Goal: Task Accomplishment & Management: Manage account settings

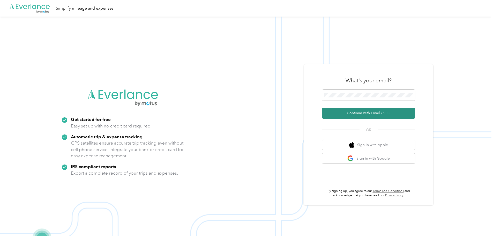
click at [367, 112] on button "Continue with Email / SSO" at bounding box center [368, 113] width 93 height 11
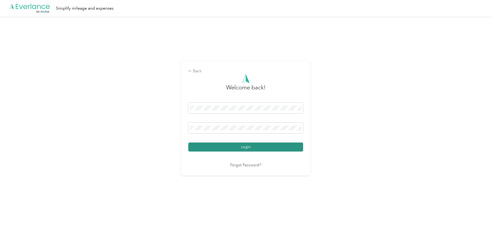
click at [261, 151] on button "Login" at bounding box center [245, 146] width 115 height 9
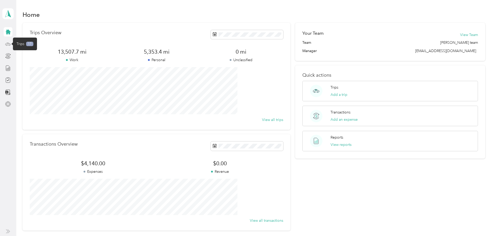
click at [9, 46] on icon at bounding box center [8, 44] width 6 height 6
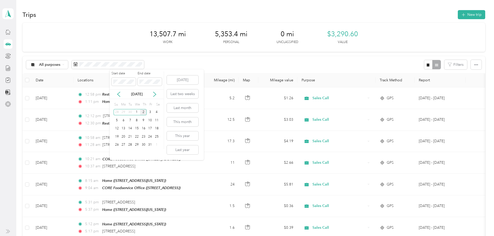
click at [121, 98] on div "[DATE]" at bounding box center [137, 94] width 54 height 10
click at [118, 93] on icon at bounding box center [118, 94] width 3 height 5
click at [124, 110] on div "1" at bounding box center [123, 112] width 7 height 6
click at [130, 145] on div "30" at bounding box center [130, 144] width 7 height 6
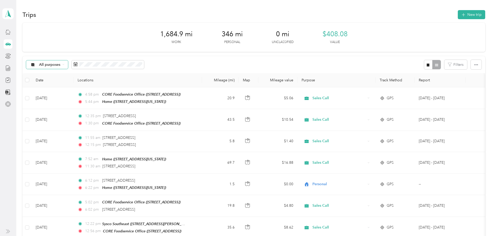
click at [68, 66] on div "All purposes" at bounding box center [47, 64] width 42 height 9
click at [424, 64] on div at bounding box center [432, 65] width 17 height 10
click at [426, 66] on icon "button" at bounding box center [428, 65] width 4 height 4
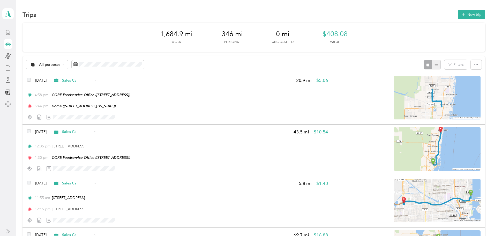
click at [432, 66] on button "button" at bounding box center [436, 65] width 9 height 10
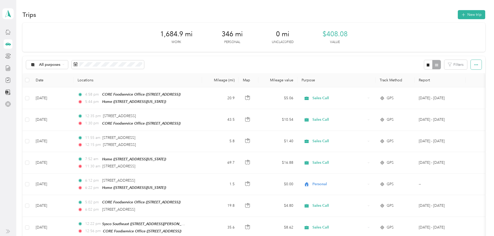
click at [474, 66] on icon "button" at bounding box center [476, 65] width 4 height 4
click at [68, 66] on div "All purposes" at bounding box center [47, 64] width 42 height 9
click at [87, 90] on span "Sales Call" at bounding box center [89, 91] width 25 height 5
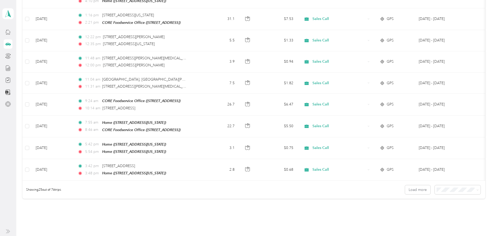
scroll to position [477, 0]
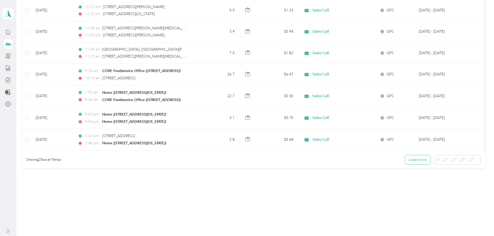
click at [405, 158] on button "Load more" at bounding box center [417, 159] width 25 height 9
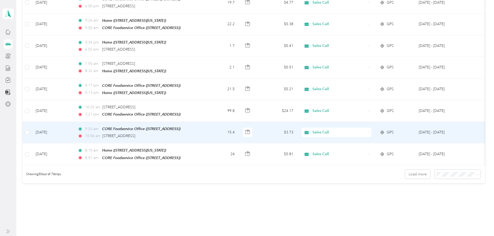
scroll to position [1009, 0]
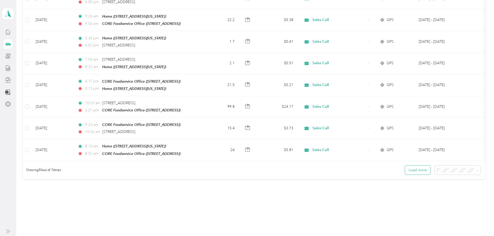
click at [405, 165] on button "Load more" at bounding box center [417, 169] width 25 height 9
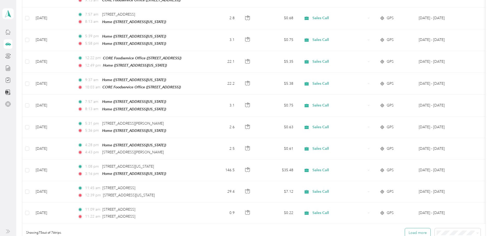
scroll to position [1526, 0]
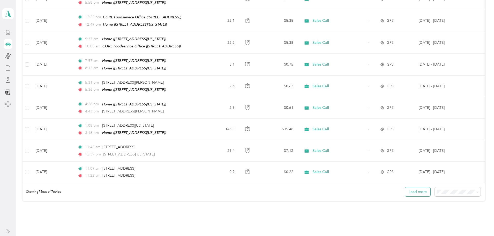
click at [405, 187] on button "Load more" at bounding box center [417, 191] width 25 height 9
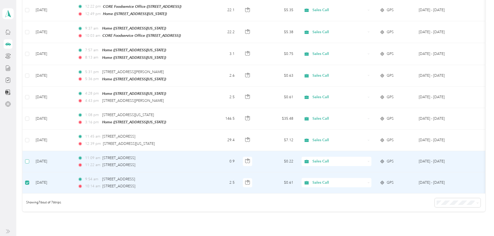
scroll to position [1536, 0]
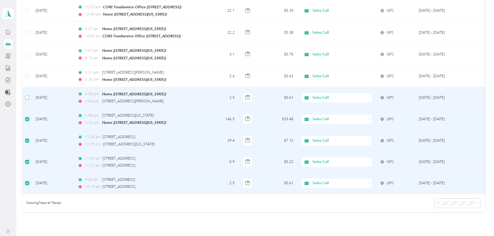
click at [29, 95] on label at bounding box center [27, 98] width 4 height 6
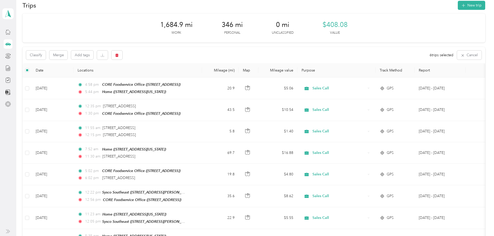
scroll to position [0, 0]
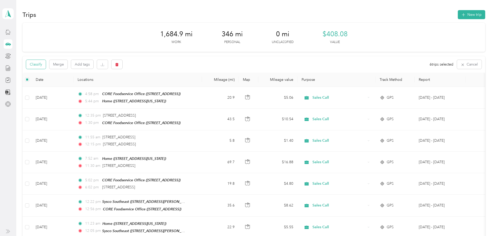
click at [46, 64] on button "Classify" at bounding box center [36, 64] width 20 height 9
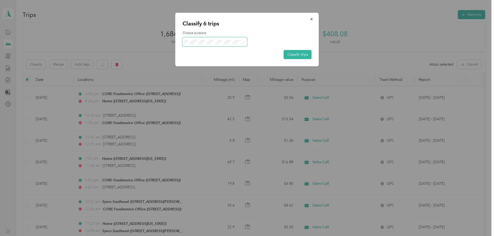
click at [243, 42] on span at bounding box center [243, 41] width 4 height 5
click at [244, 41] on icon at bounding box center [244, 42] width 2 height 2
click at [199, 58] on span "Personal" at bounding box center [219, 60] width 48 height 5
click at [288, 55] on button "Classify trips" at bounding box center [298, 54] width 28 height 9
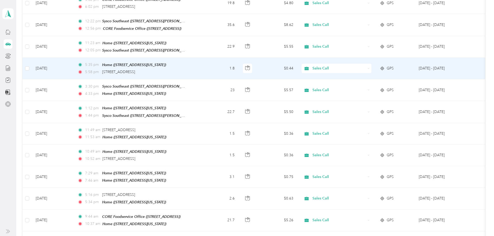
scroll to position [181, 0]
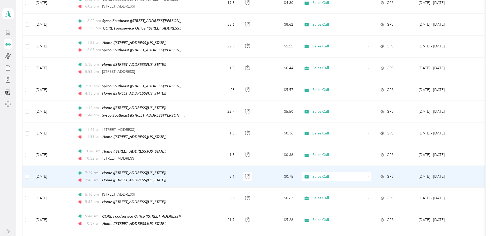
click at [370, 175] on icon at bounding box center [369, 176] width 2 height 2
click at [342, 193] on li "Personal" at bounding box center [352, 190] width 64 height 9
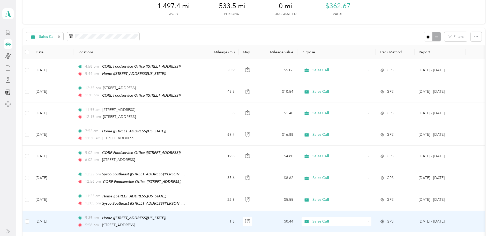
scroll to position [0, 0]
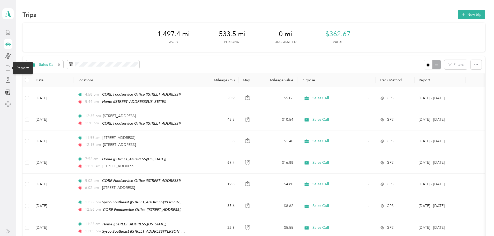
click at [7, 68] on line at bounding box center [7, 68] width 0 height 1
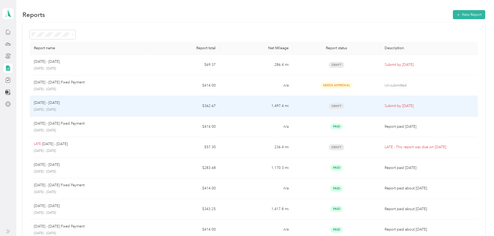
click at [236, 108] on td "1,497.4 mi" at bounding box center [256, 106] width 73 height 21
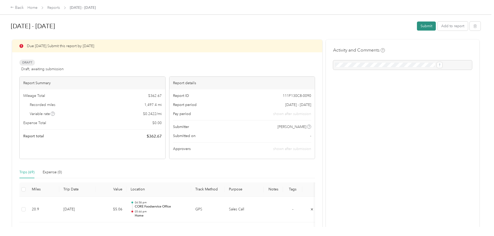
click at [417, 25] on button "Submit" at bounding box center [426, 25] width 19 height 9
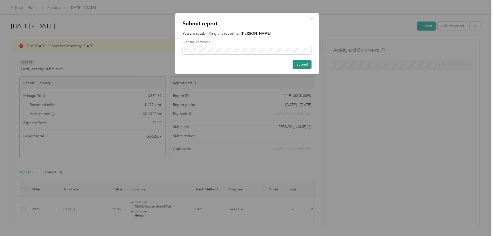
click at [303, 63] on button "Submit" at bounding box center [302, 64] width 19 height 9
